Goal: Information Seeking & Learning: Learn about a topic

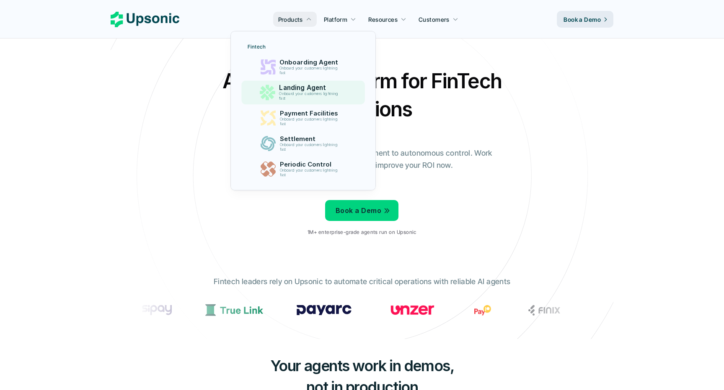
click at [319, 66] on p "Onboard your customers lightning fast" at bounding box center [309, 70] width 61 height 9
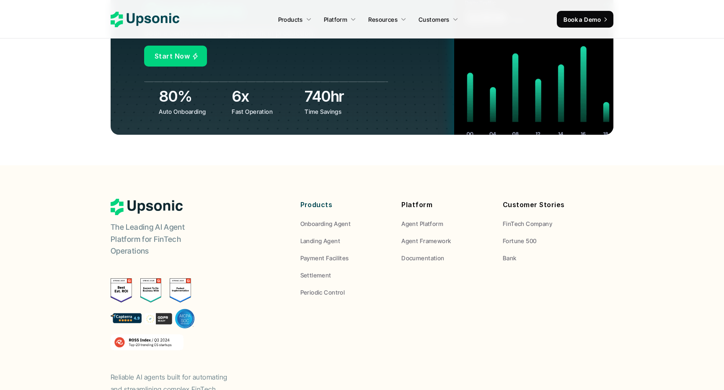
scroll to position [3258, 0]
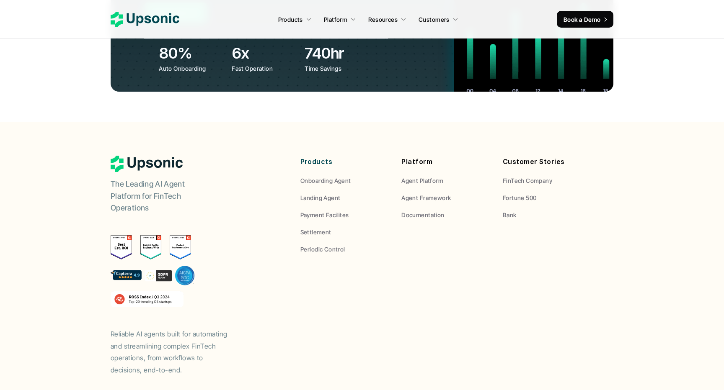
click at [382, 240] on div "The Leading AI Agent Platform for FinTech Operations Reliable AI agents built f…" at bounding box center [362, 266] width 503 height 221
drag, startPoint x: 110, startPoint y: 284, endPoint x: 197, endPoint y: 290, distance: 87.7
click at [197, 292] on footer "The Leading AI Agent Platform for FinTech Operations Reliable AI agents built f…" at bounding box center [362, 280] width 724 height 316
click at [155, 328] on p "Reliable AI agents built for automating and streamlining complex FinTech operat…" at bounding box center [174, 352] width 126 height 48
drag, startPoint x: 111, startPoint y: 285, endPoint x: 142, endPoint y: 305, distance: 37.6
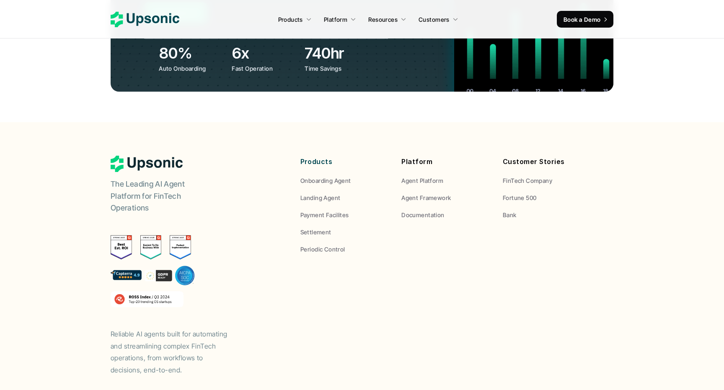
click at [142, 328] on p "Reliable AI agents built for automating and streamlining complex FinTech operat…" at bounding box center [174, 352] width 126 height 48
click at [172, 328] on p "Reliable AI agents built for automating and streamlining complex FinTech operat…" at bounding box center [174, 352] width 126 height 48
click at [447, 229] on div "The Leading AI Agent Platform for FinTech Operations Reliable AI agents built f…" at bounding box center [362, 266] width 503 height 221
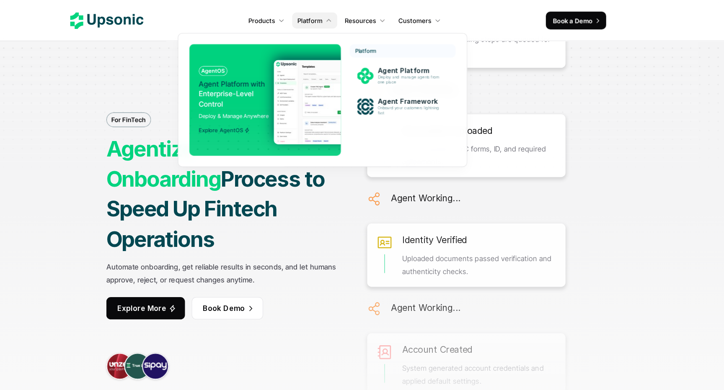
scroll to position [0, 0]
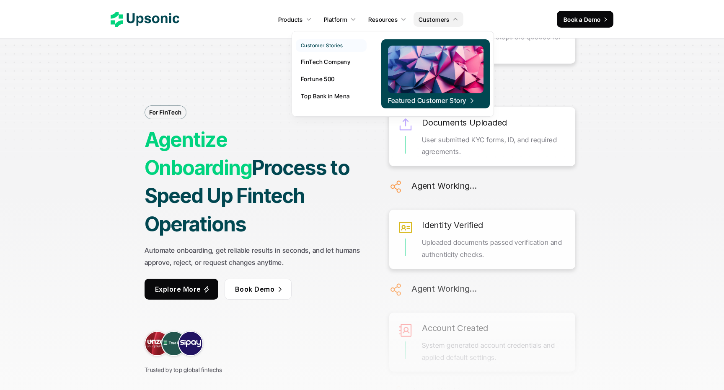
click at [339, 64] on p "FinTech Company" at bounding box center [325, 61] width 49 height 9
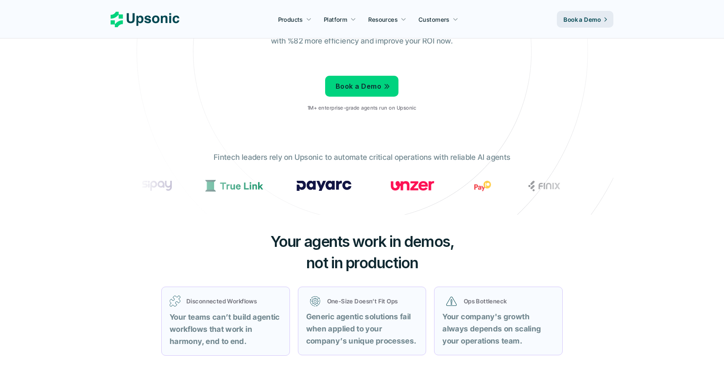
scroll to position [125, 0]
drag, startPoint x: 347, startPoint y: 156, endPoint x: 400, endPoint y: 156, distance: 53.2
click at [400, 156] on p "Fintech leaders rely on Upsonic to automate critical operations with reliable A…" at bounding box center [362, 157] width 297 height 12
click at [345, 157] on p "Fintech leaders rely on Upsonic to automate critical operations with reliable A…" at bounding box center [362, 157] width 297 height 12
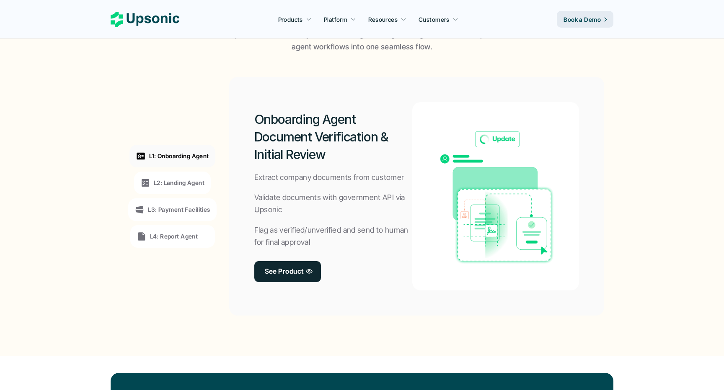
scroll to position [604, 0]
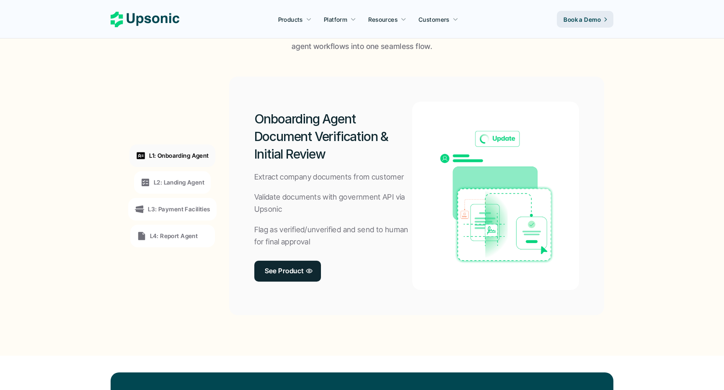
click at [176, 181] on p "L2: Landing Agent" at bounding box center [179, 182] width 51 height 9
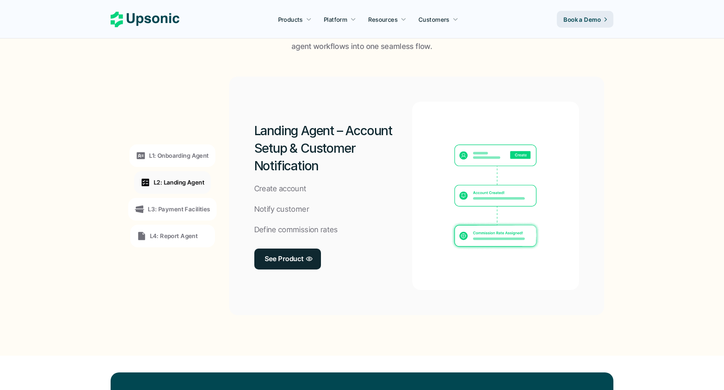
click at [186, 157] on p "L1: Onboarding Agent" at bounding box center [178, 155] width 59 height 9
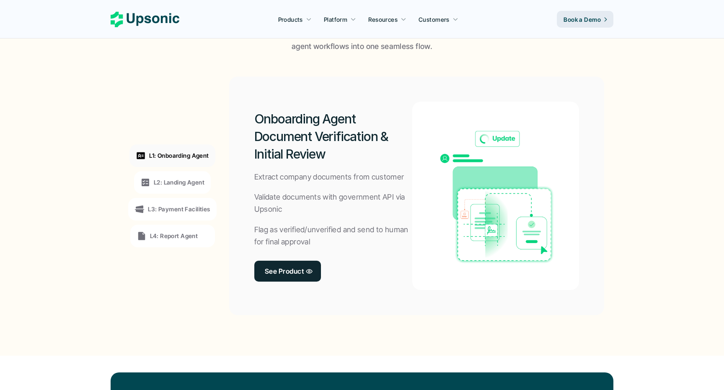
drag, startPoint x: 256, startPoint y: 177, endPoint x: 302, endPoint y: 228, distance: 68.5
click at [302, 228] on div "Onboarding Agent Document Verification & Initial Review Extract company documen…" at bounding box center [333, 196] width 158 height 188
click at [302, 228] on p "Flag as verified/unverified and send to human for final approval" at bounding box center [333, 236] width 158 height 24
click at [172, 175] on div "L2: Landing Agent" at bounding box center [172, 182] width 77 height 23
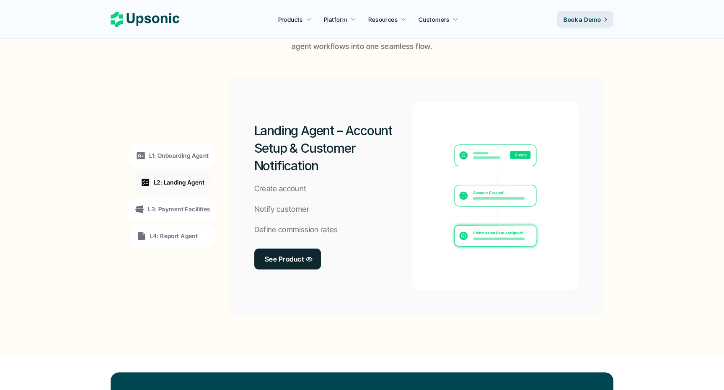
click at [173, 209] on p "L3: Payment Facilities" at bounding box center [179, 209] width 62 height 9
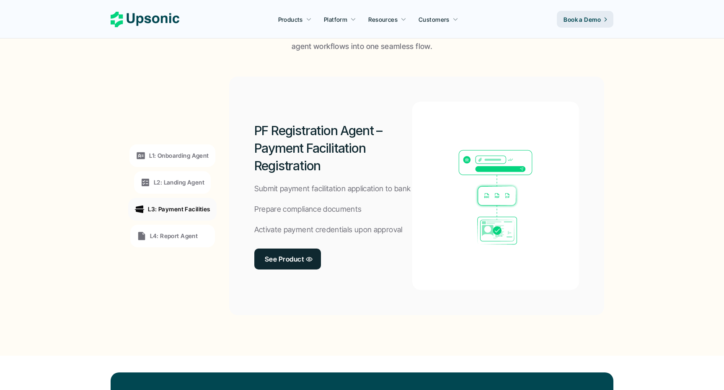
click at [184, 231] on div "L4: Report Agent" at bounding box center [172, 236] width 85 height 23
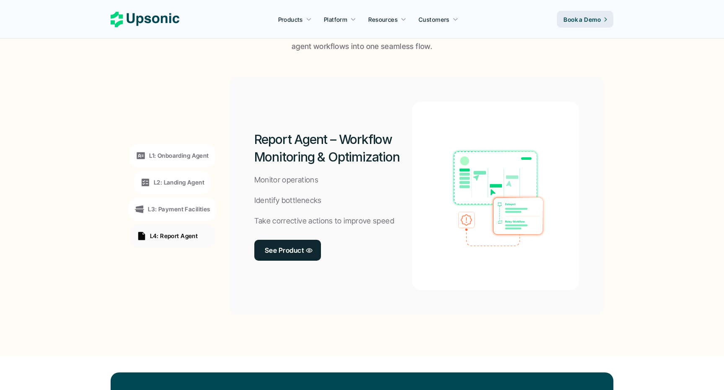
click at [191, 157] on p "L1: Onboarding Agent" at bounding box center [178, 155] width 59 height 9
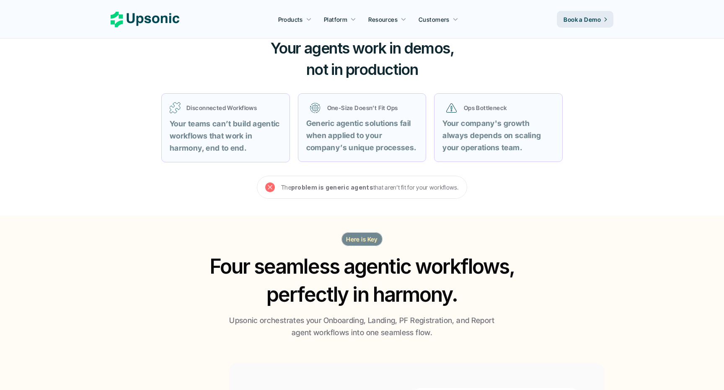
scroll to position [0, 0]
